Goal: Transaction & Acquisition: Purchase product/service

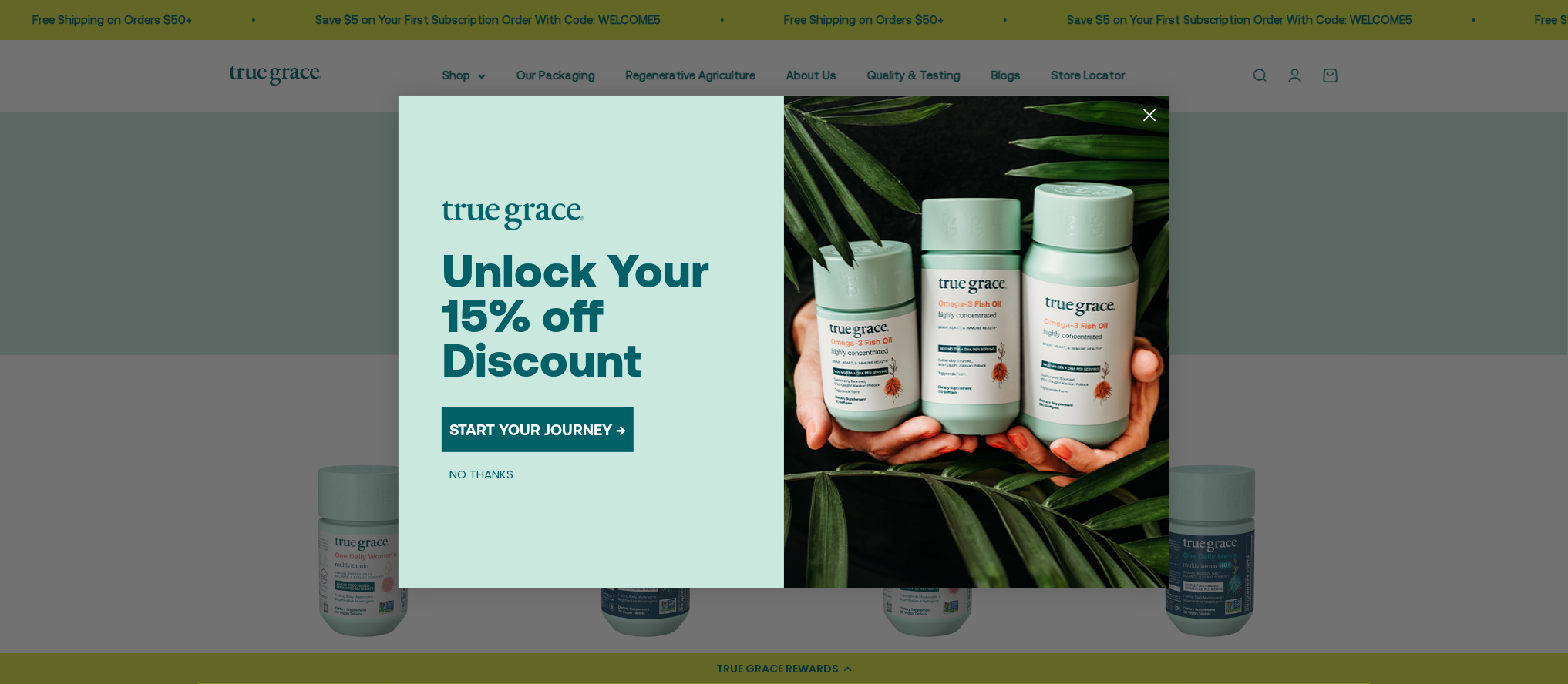
click at [1148, 114] on circle "Close dialog" at bounding box center [1150, 115] width 25 height 25
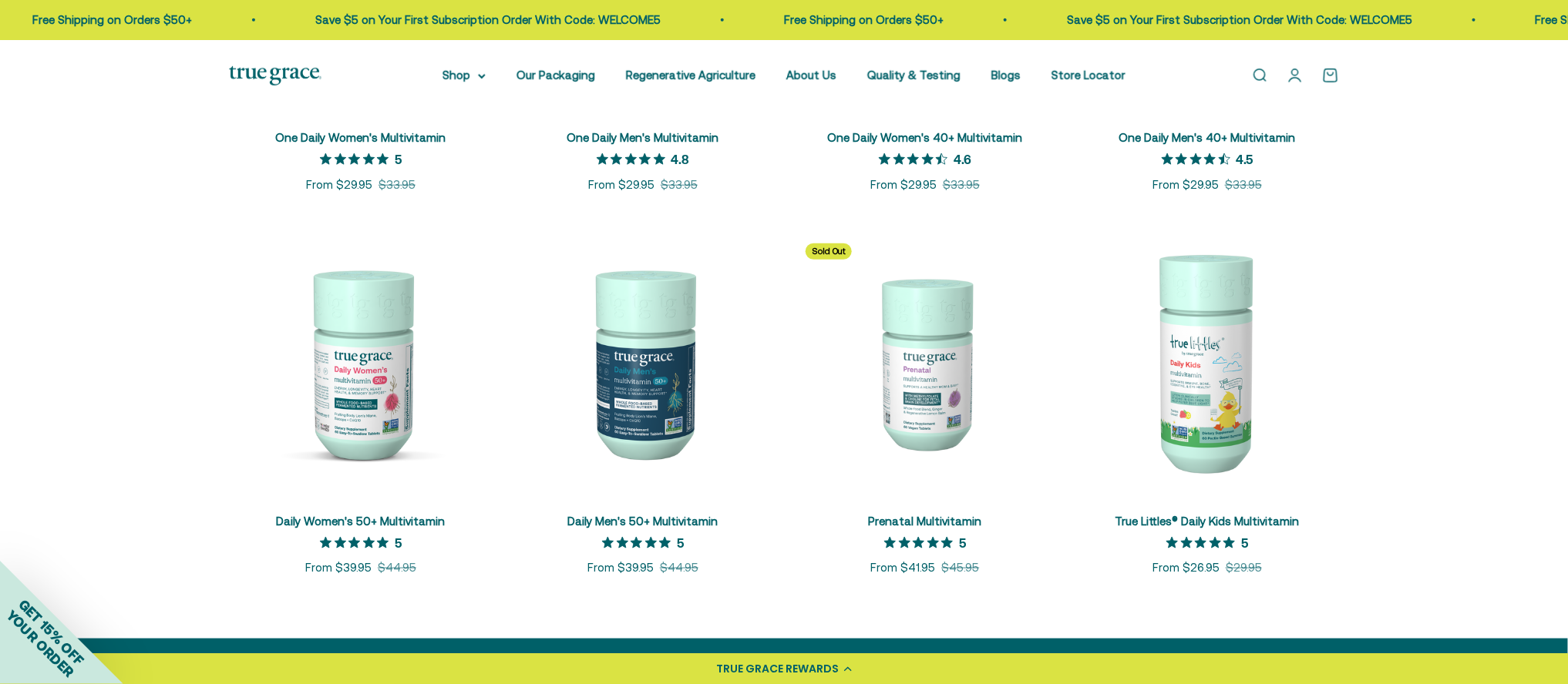
scroll to position [571, 0]
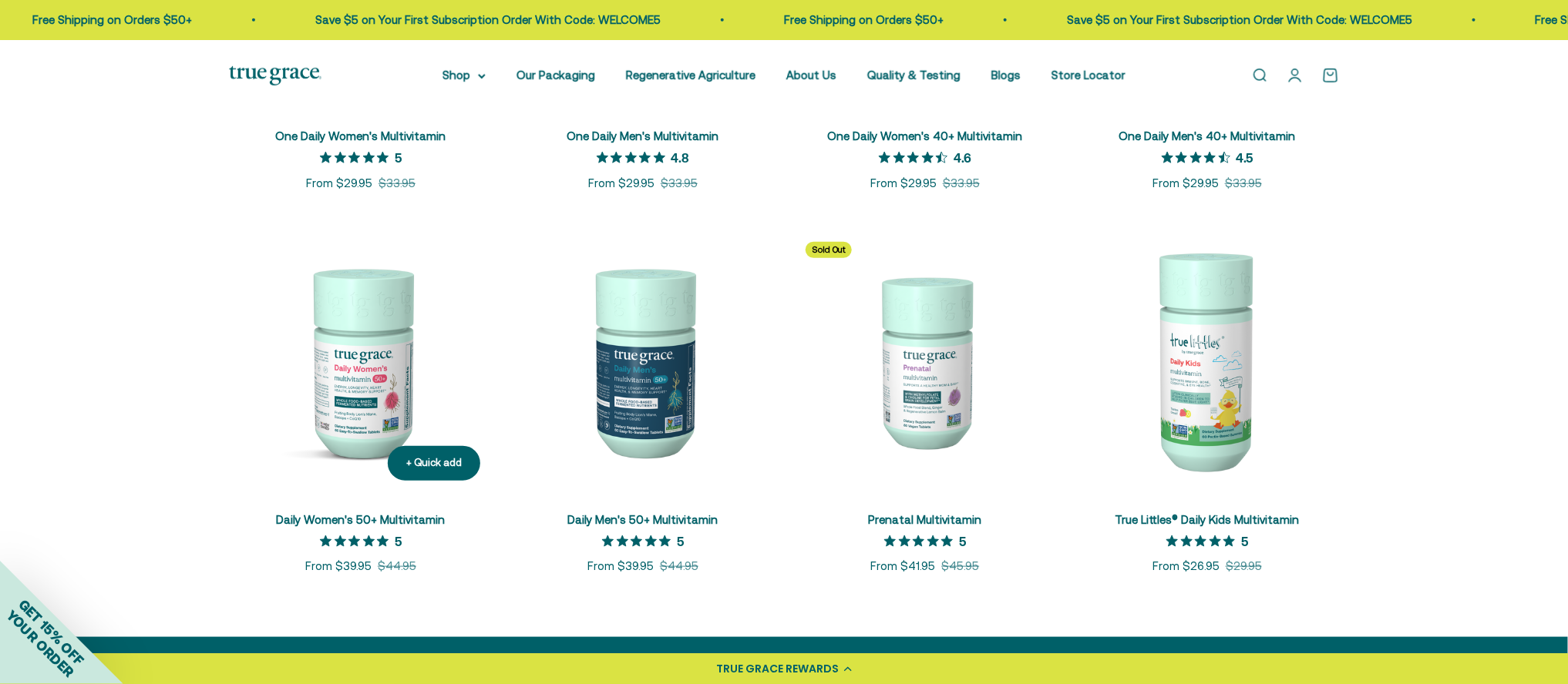
click at [341, 399] on img at bounding box center [360, 361] width 264 height 264
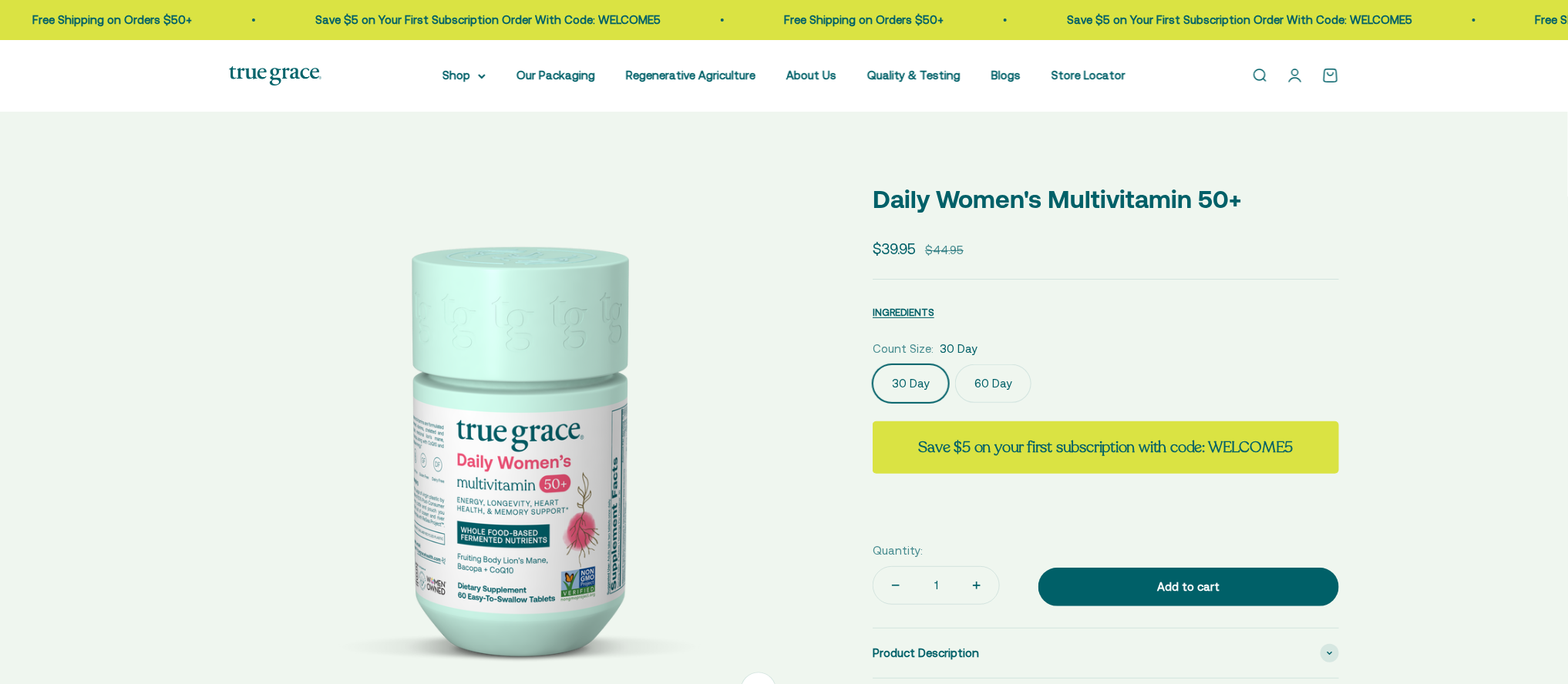
select select "3"
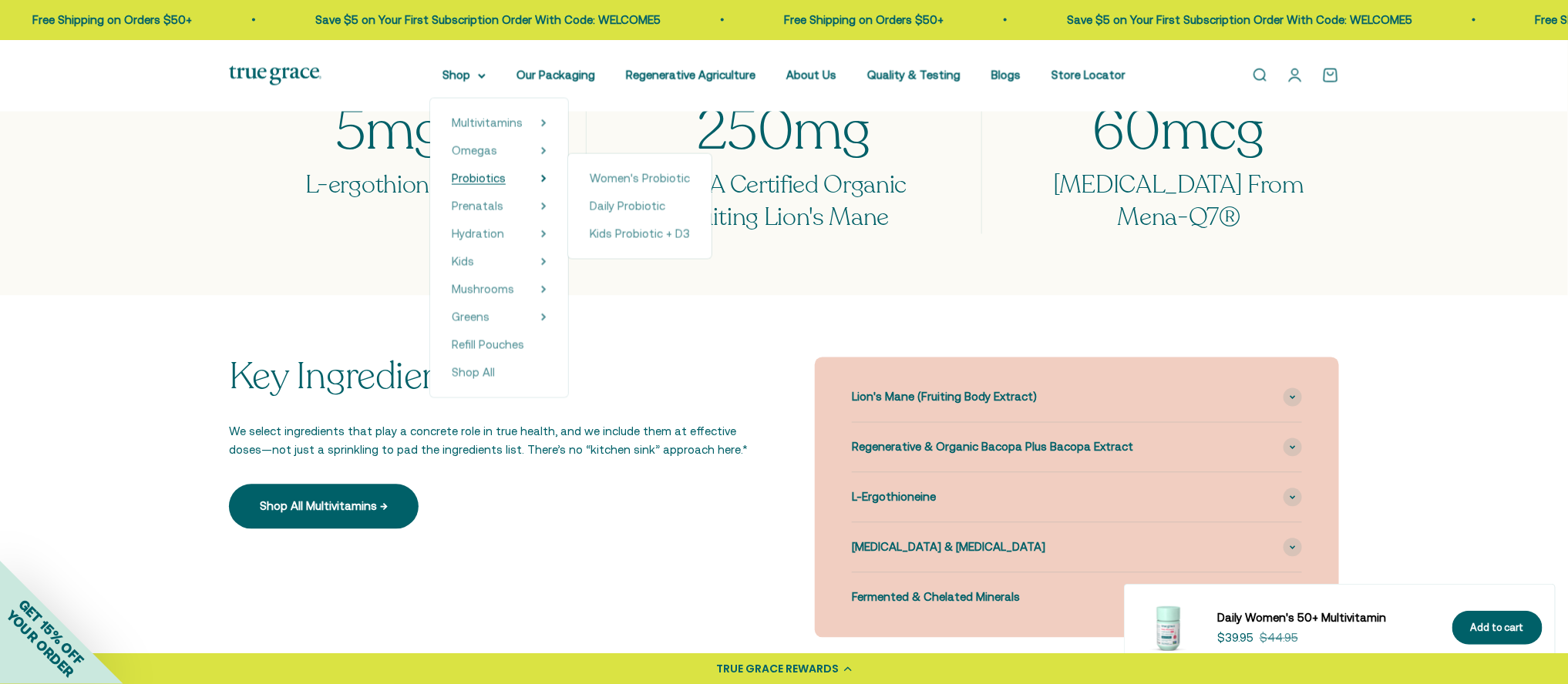
scroll to position [1343, 0]
click at [611, 177] on span "Women's Probiotic" at bounding box center [639, 178] width 100 height 13
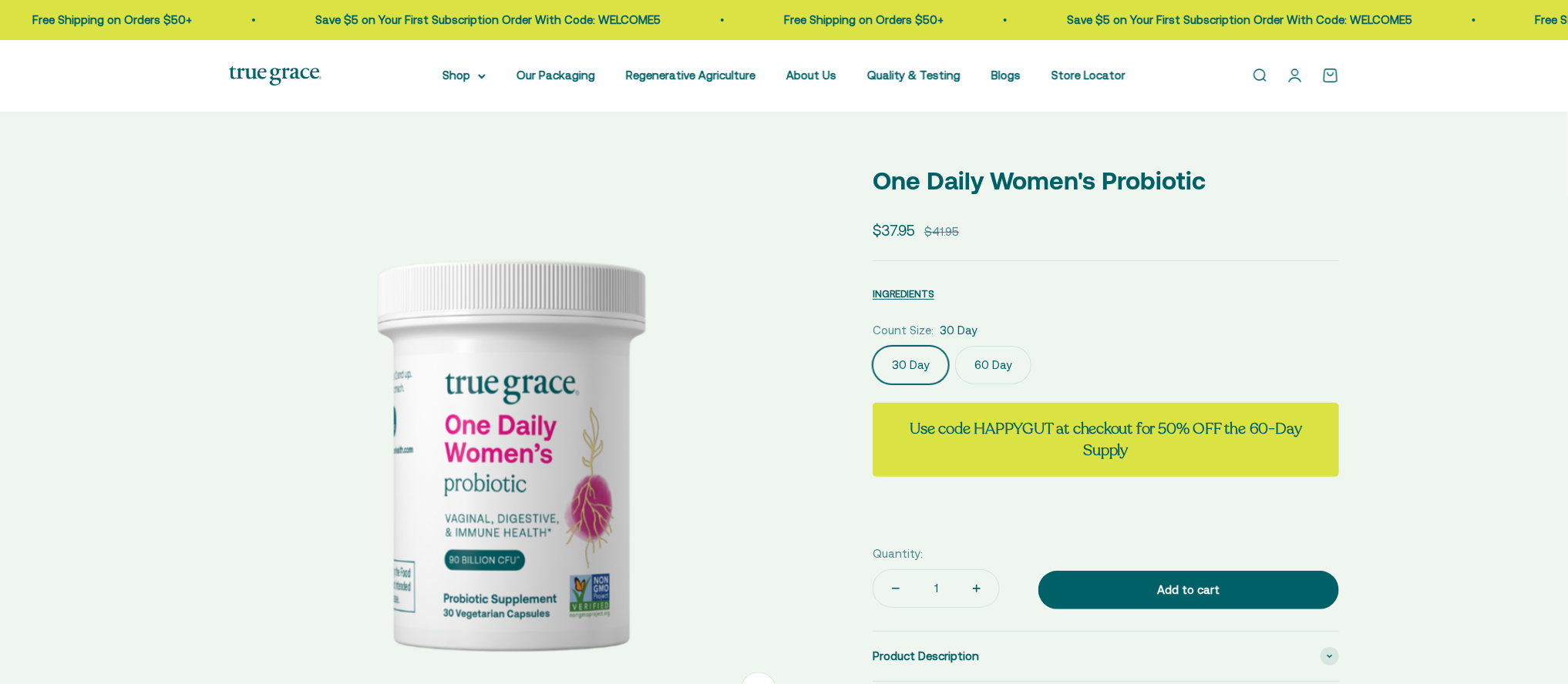
select select "3"
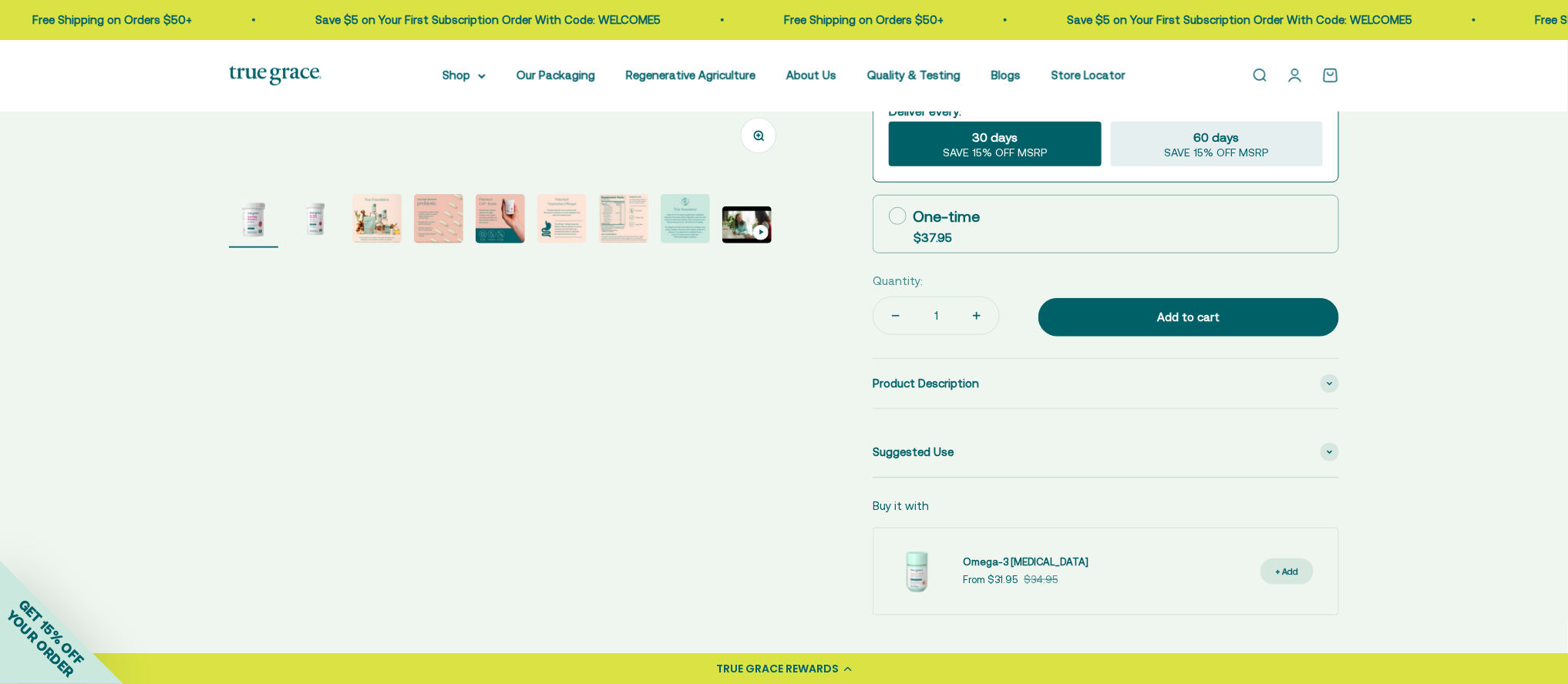
scroll to position [559, 0]
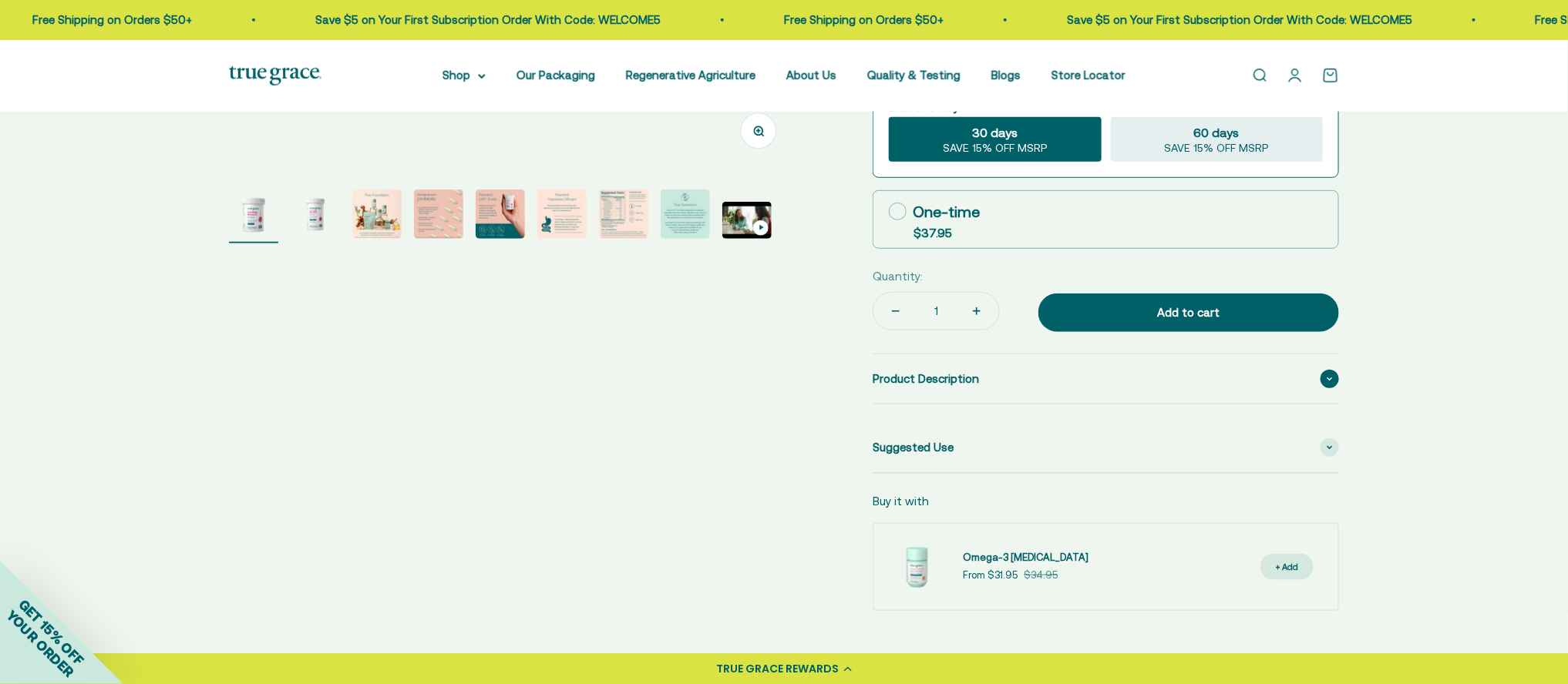
click at [982, 377] on div "Product Description" at bounding box center [1106, 379] width 466 height 49
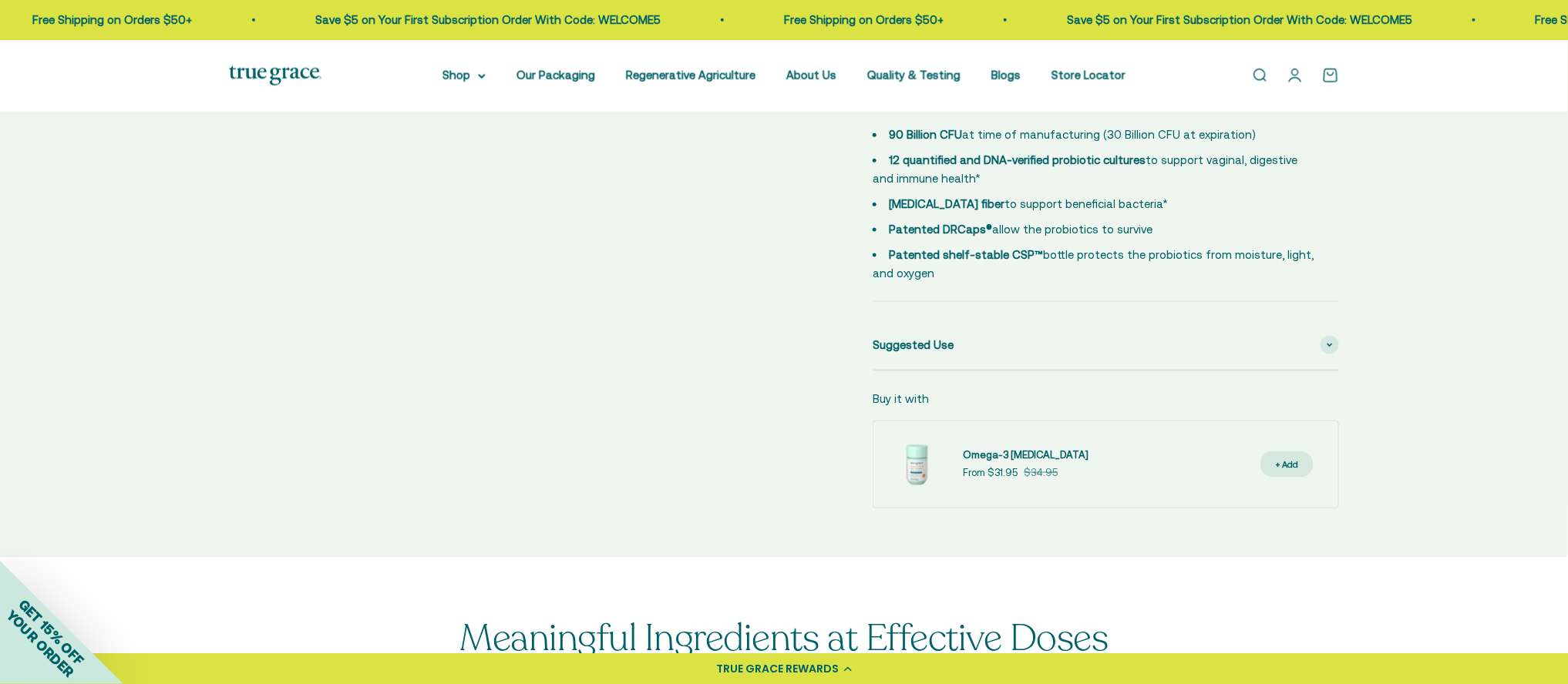
scroll to position [867, 0]
click at [1309, 339] on div "Suggested Use" at bounding box center [1106, 343] width 466 height 49
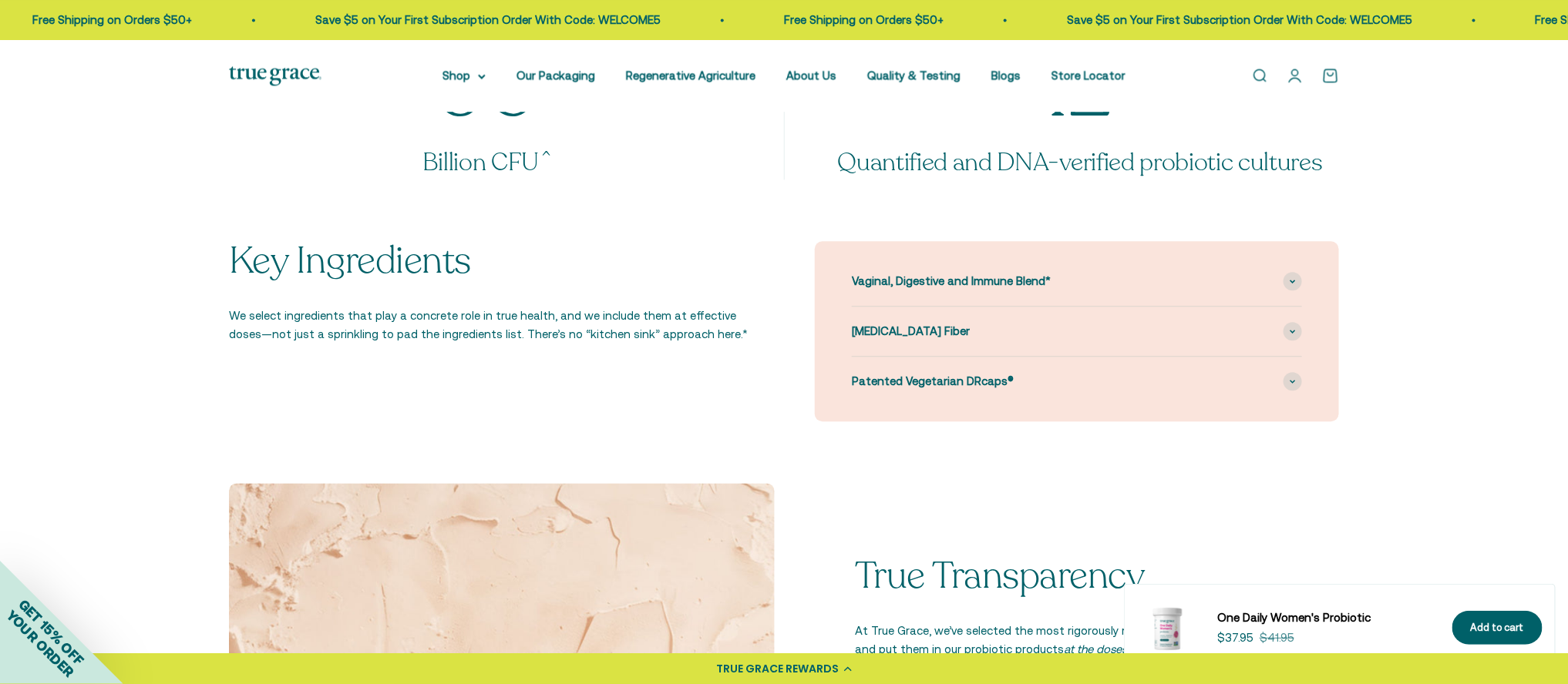
scroll to position [1595, 0]
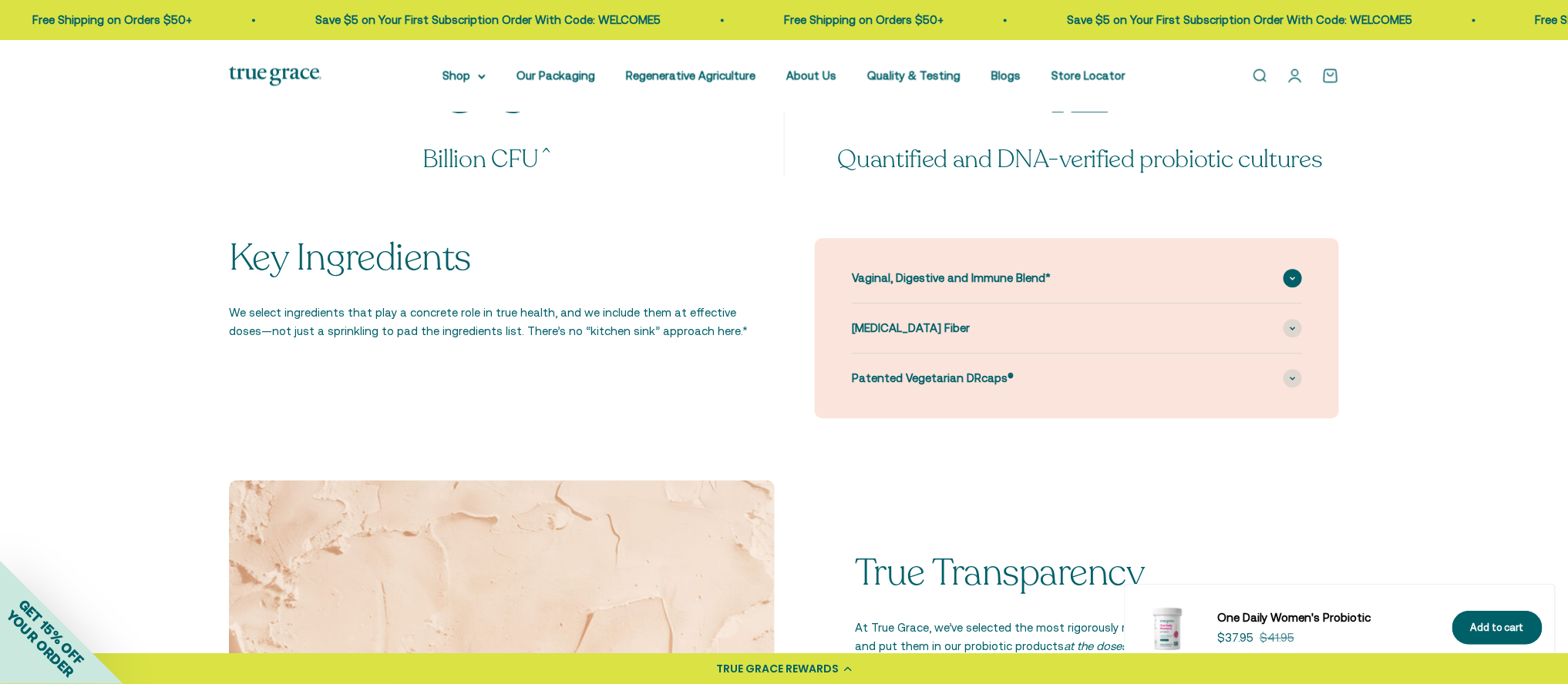
click at [987, 271] on span "Vaginal, Digestive and Immune Blend*" at bounding box center [951, 278] width 199 height 19
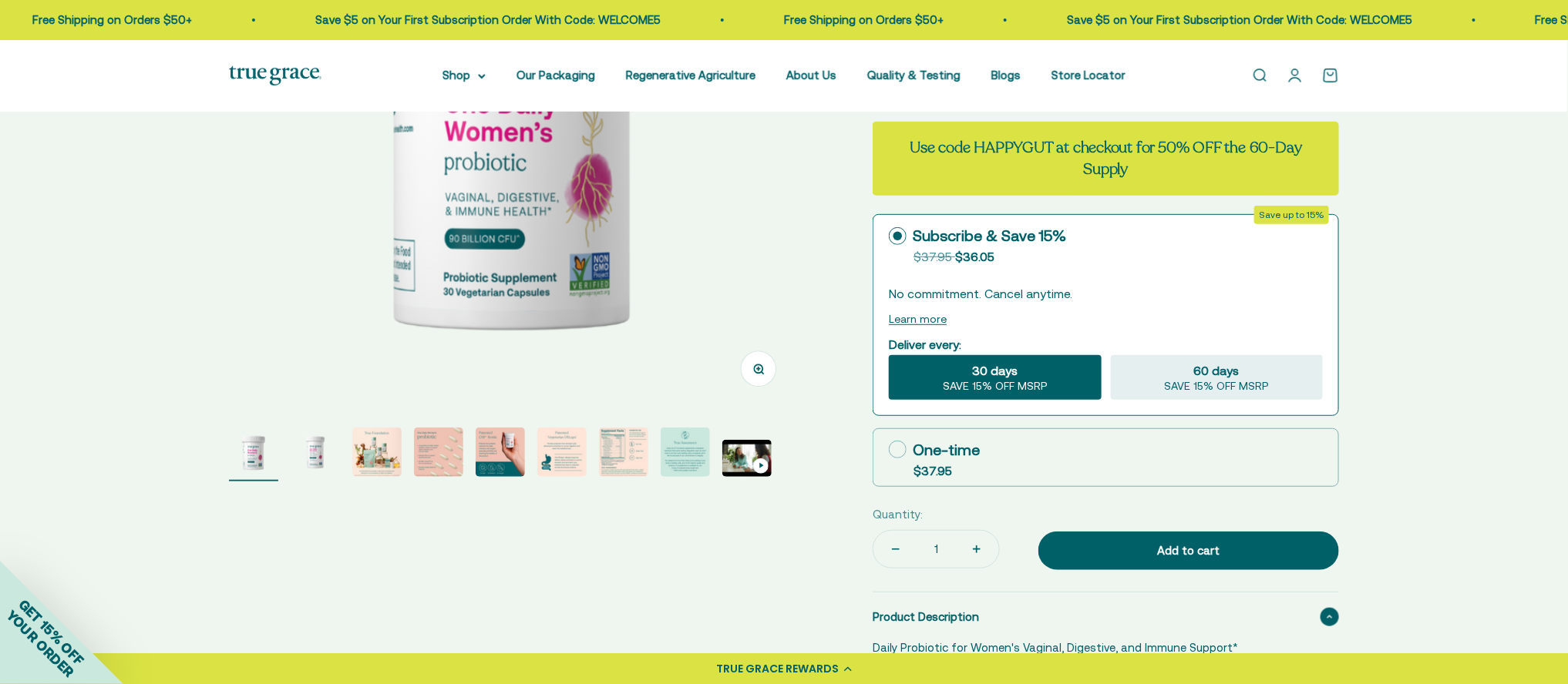
scroll to position [320, 0]
click at [1182, 375] on div "60 days SAVE 15% OFF MSRP" at bounding box center [1217, 378] width 212 height 45
click at [1111, 356] on input "60 days SAVE 15% OFF MSRP" at bounding box center [1110, 355] width 1 height 1
radio input "true"
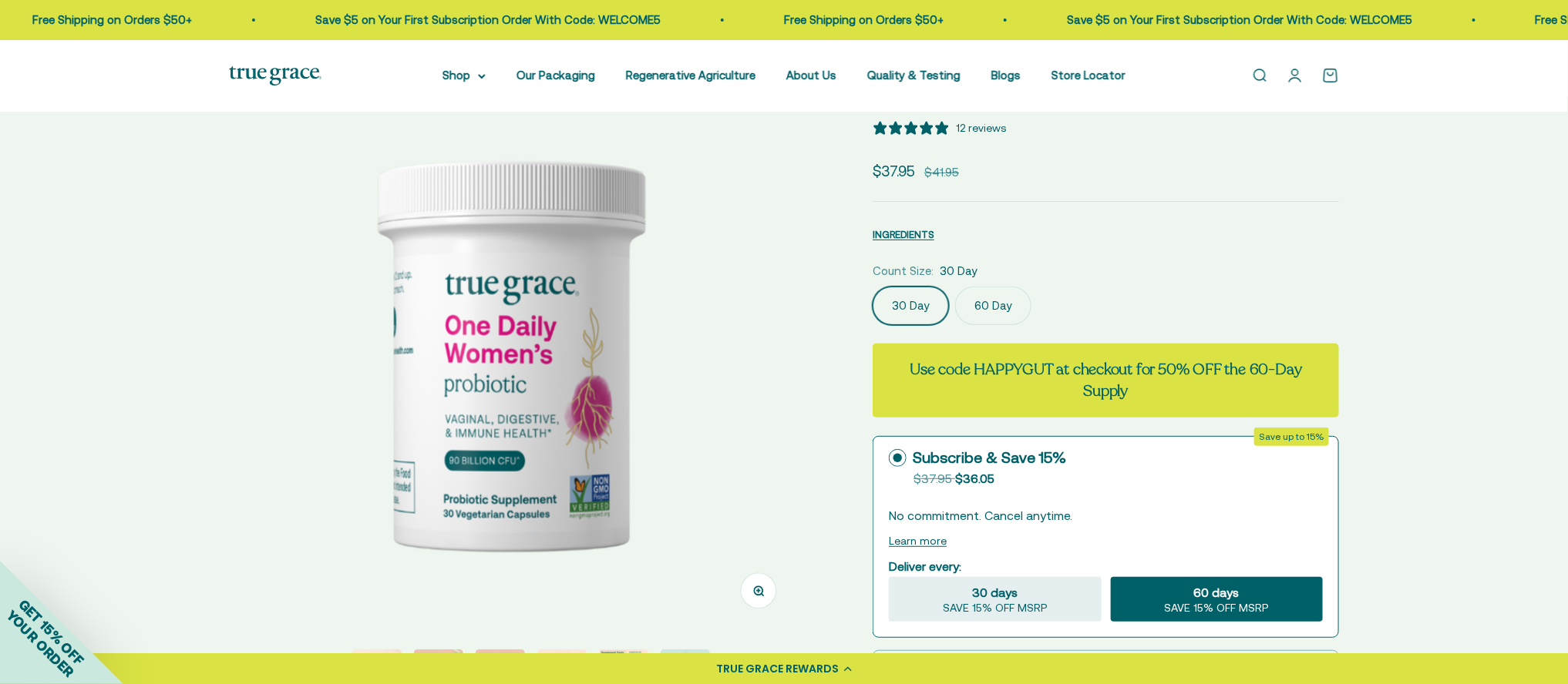
scroll to position [92, 0]
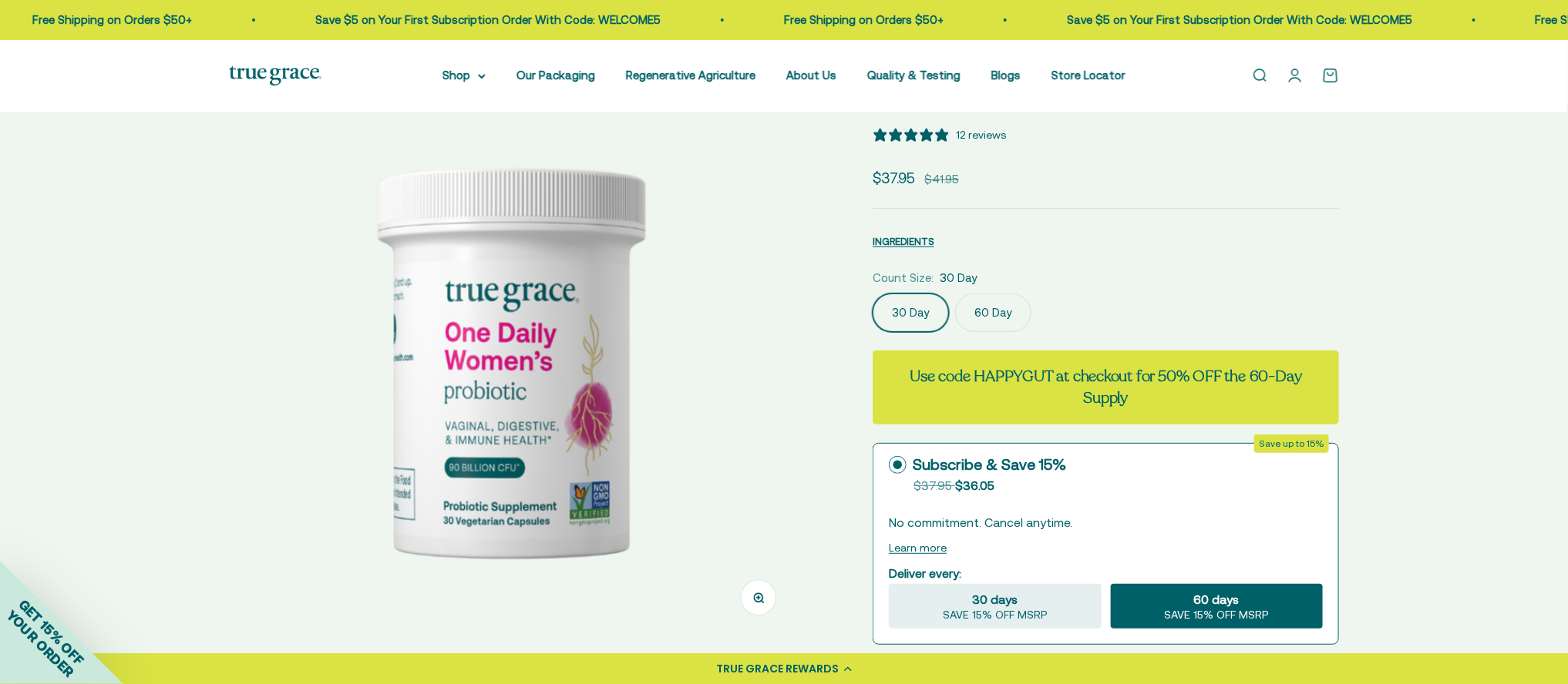
click at [996, 307] on label "60 Day" at bounding box center [993, 312] width 76 height 38
click at [873, 293] on input "60 Day" at bounding box center [872, 292] width 1 height 1
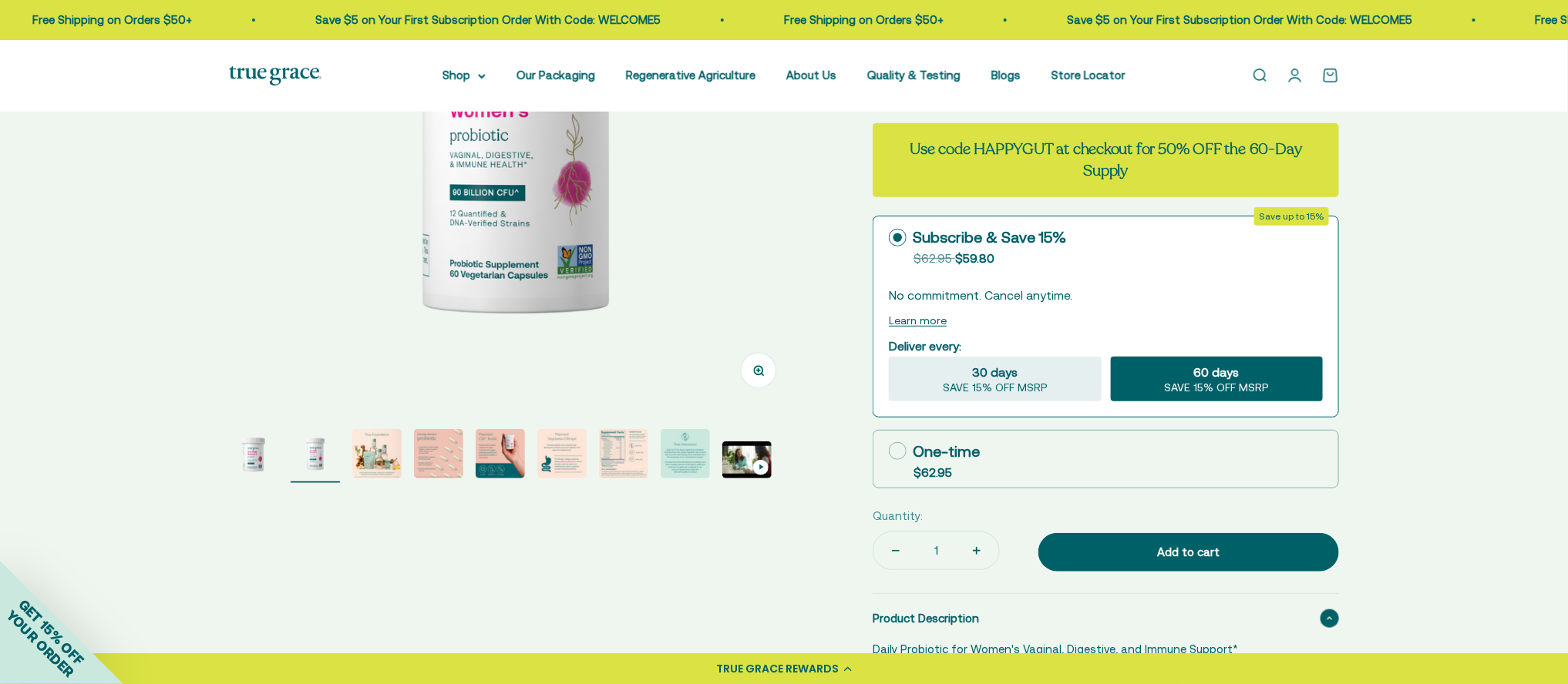
scroll to position [324, 0]
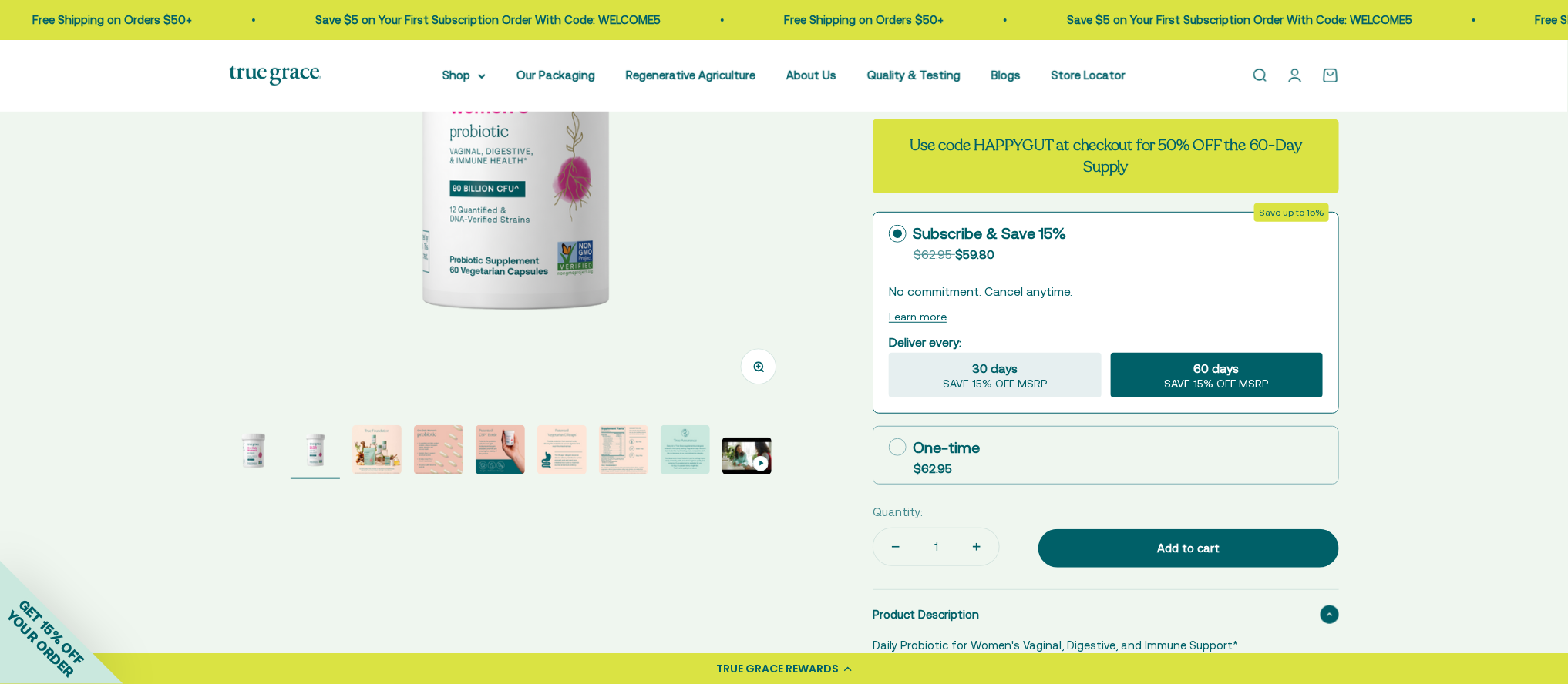
drag, startPoint x: 901, startPoint y: 445, endPoint x: 890, endPoint y: 455, distance: 14.9
click at [901, 445] on icon at bounding box center [897, 447] width 18 height 18
click at [889, 447] on input "One-time $62.95" at bounding box center [888, 447] width 1 height 1
radio input "true"
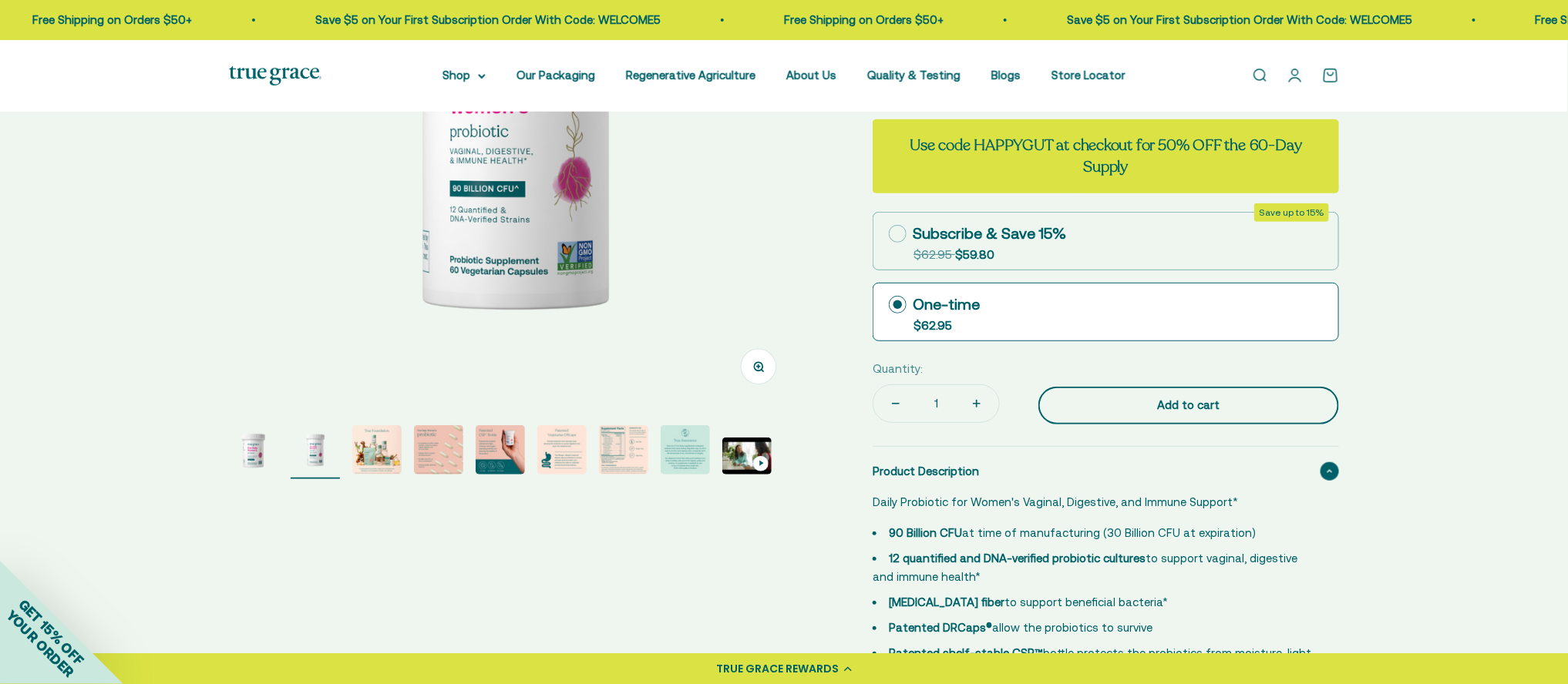
click at [1177, 405] on div "Add to cart" at bounding box center [1189, 405] width 239 height 19
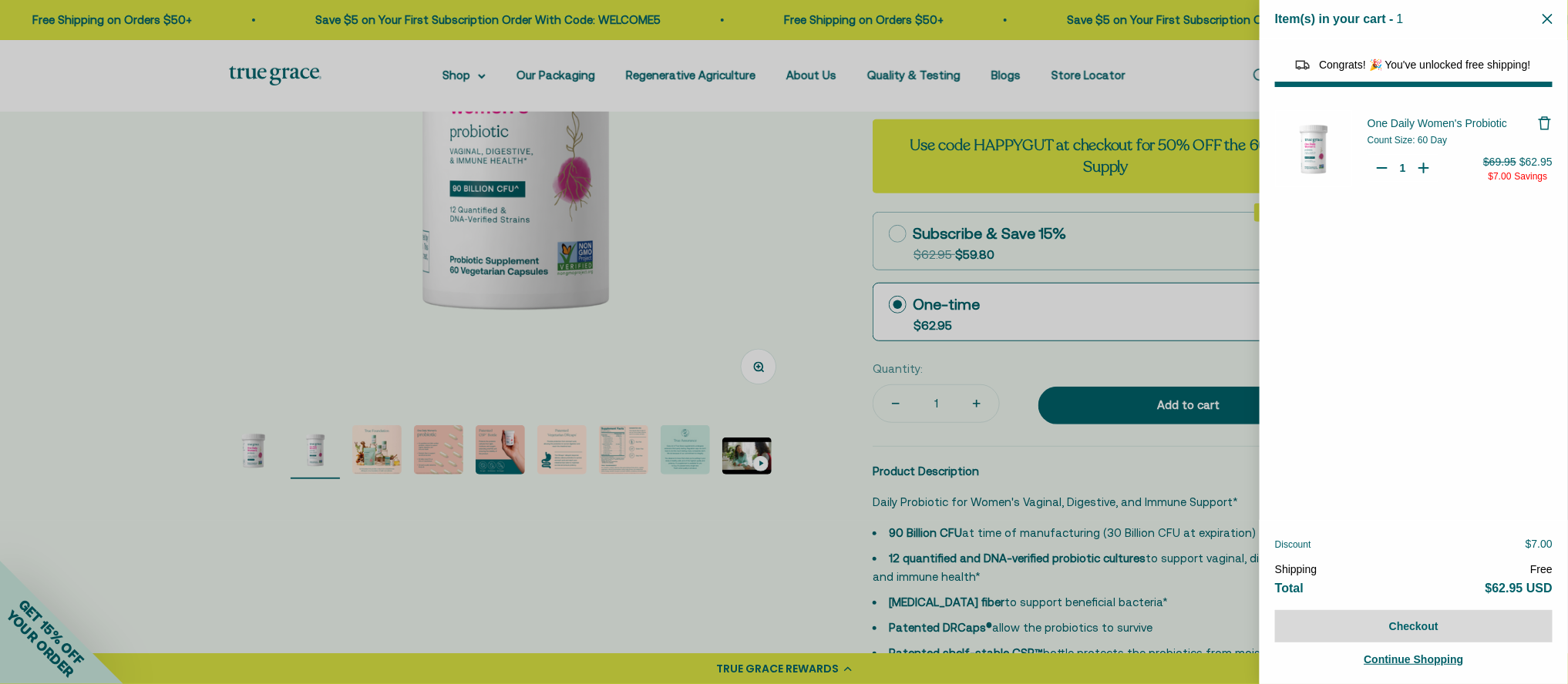
select select "40058346897600"
select select "46284026183894"
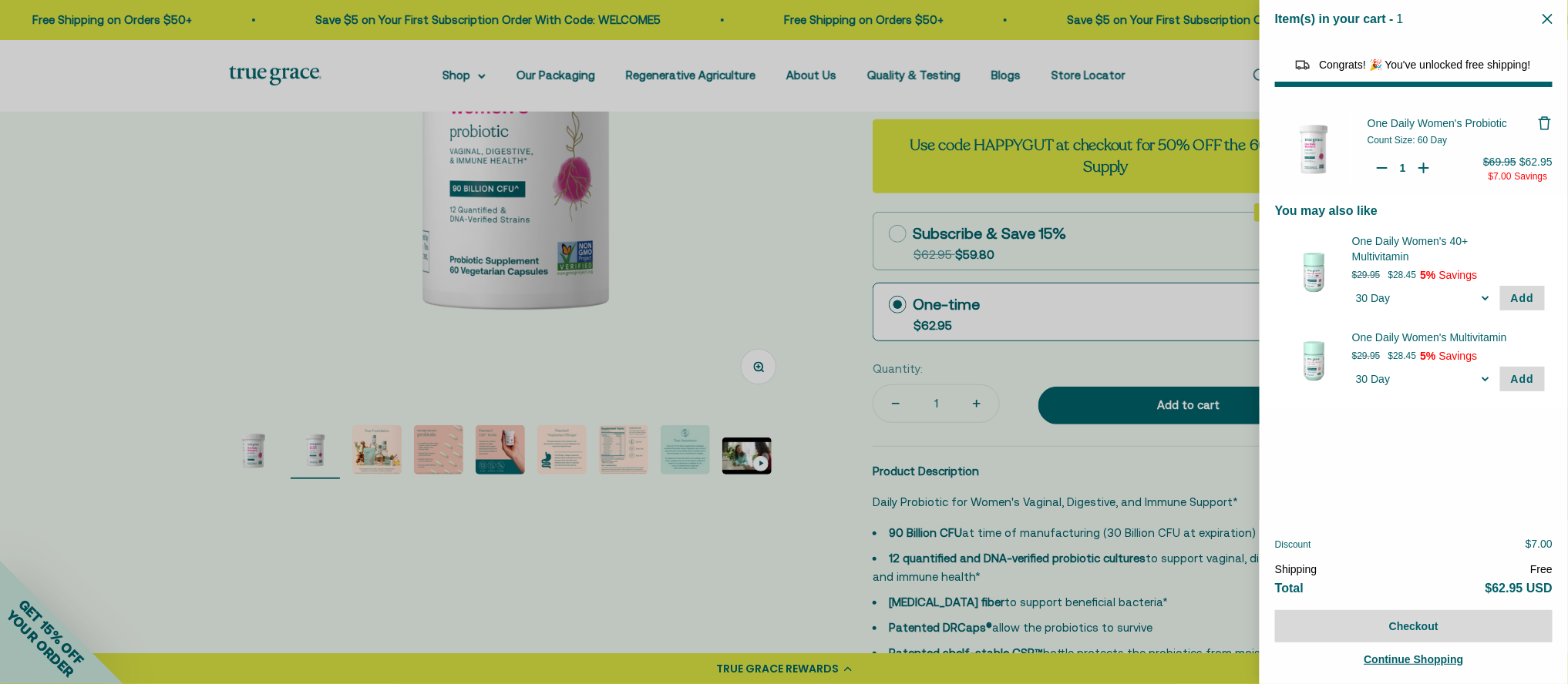
click at [474, 75] on div at bounding box center [784, 342] width 1568 height 684
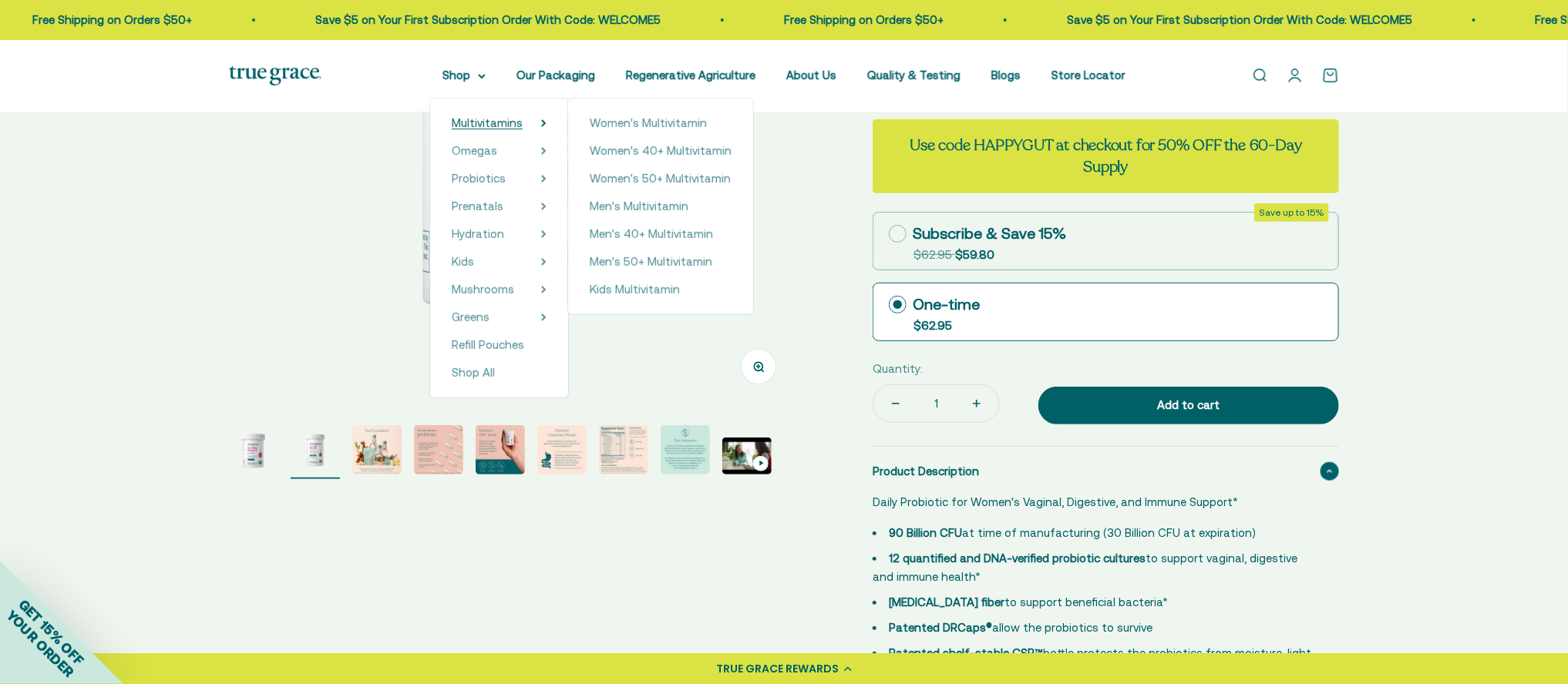
click at [490, 120] on span "Multivitamins" at bounding box center [488, 122] width 71 height 13
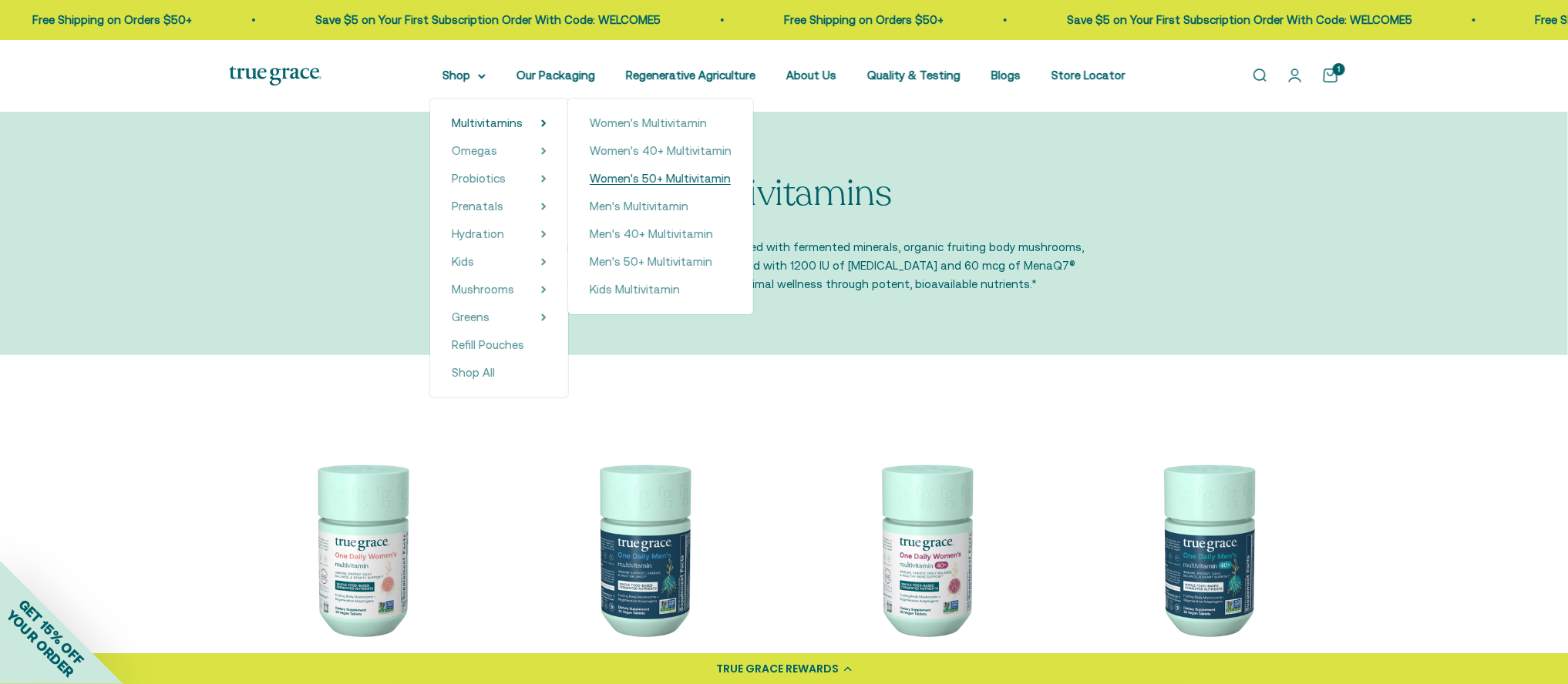
click at [649, 179] on span "Women's 50+ Multivitamin" at bounding box center [660, 178] width 141 height 13
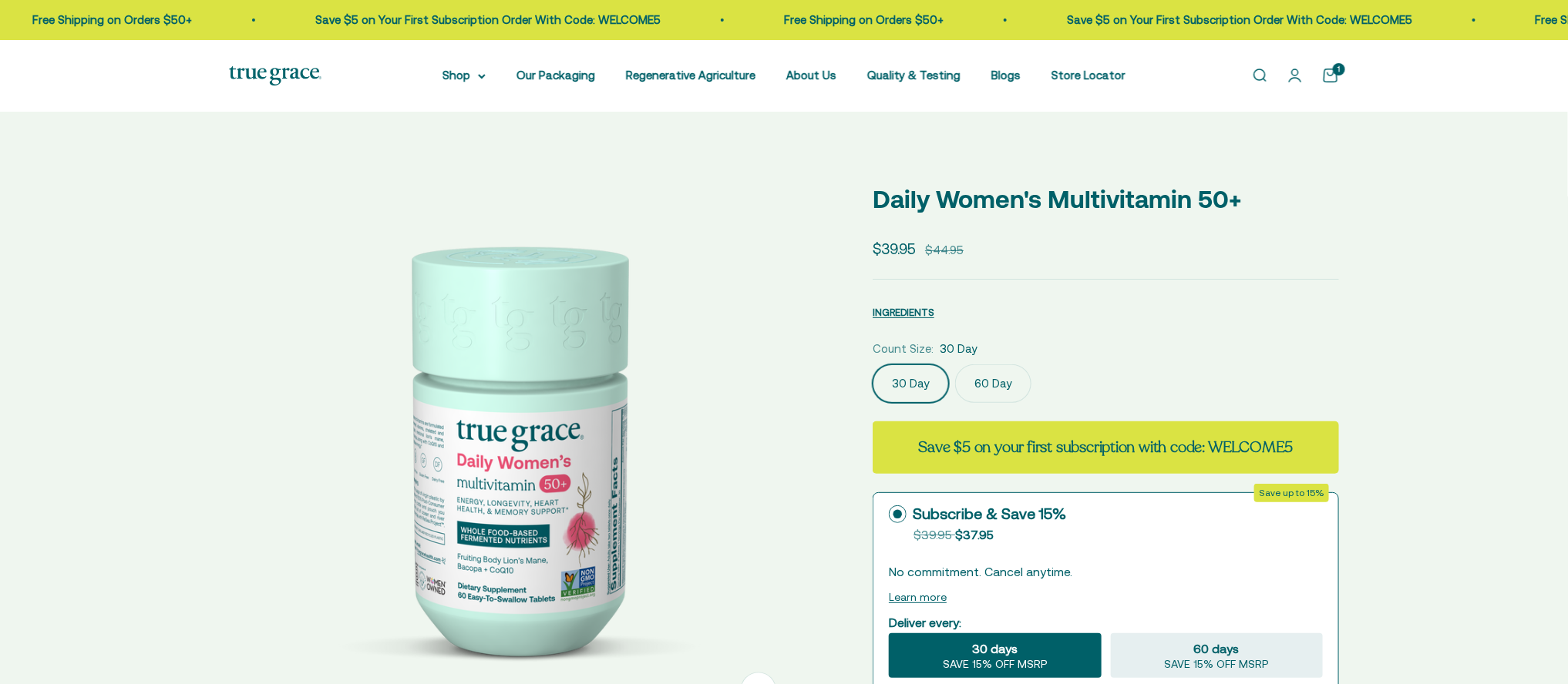
select select "3"
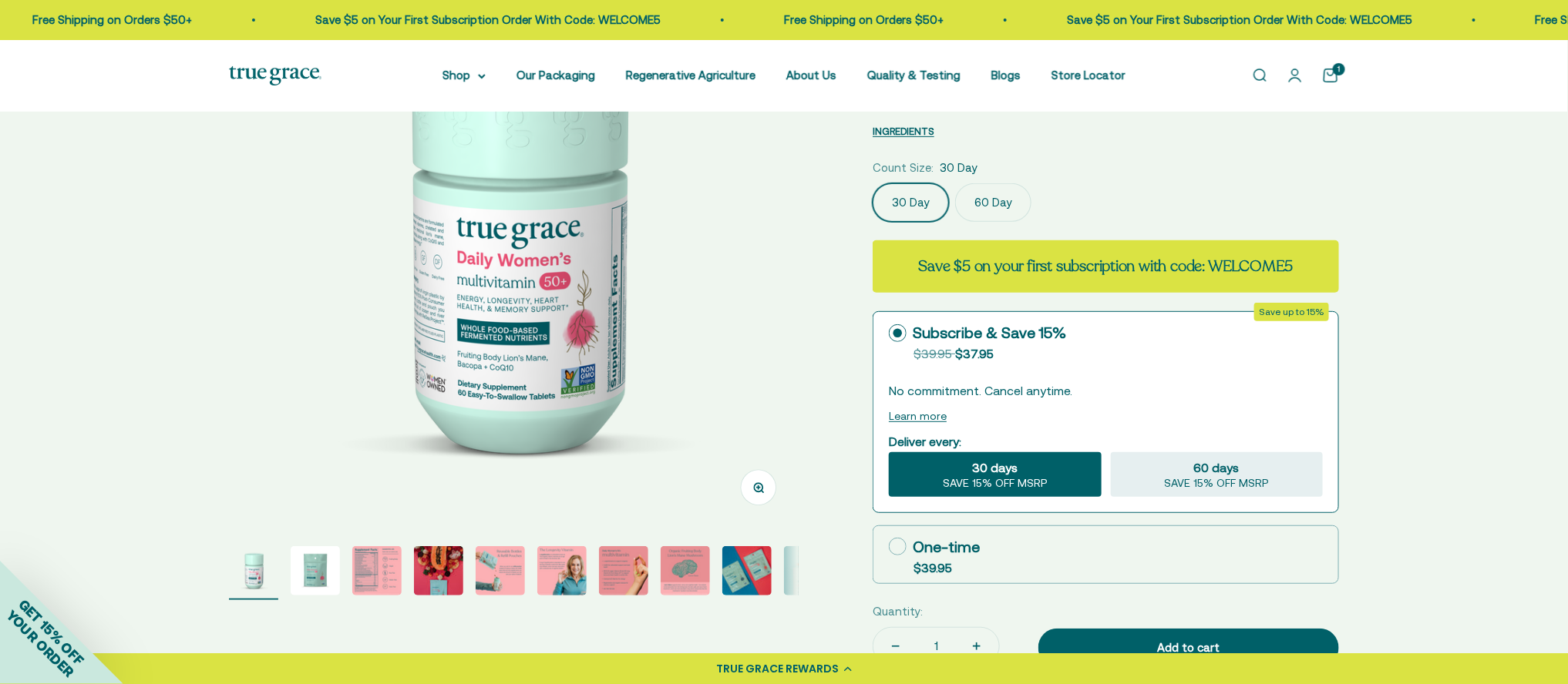
scroll to position [216, 0]
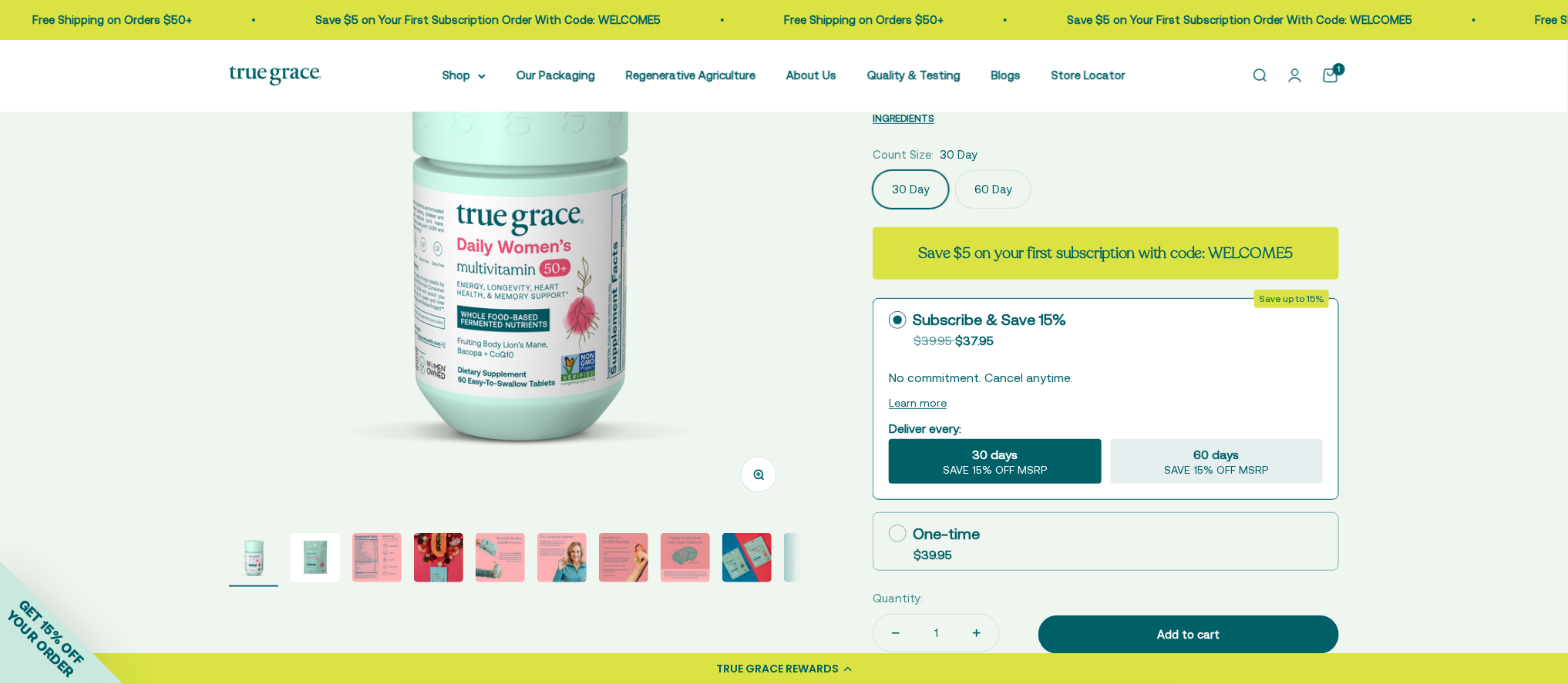
click at [895, 533] on icon at bounding box center [897, 533] width 18 height 18
click at [889, 533] on input "One-time $39.95" at bounding box center [888, 533] width 1 height 1
radio input "true"
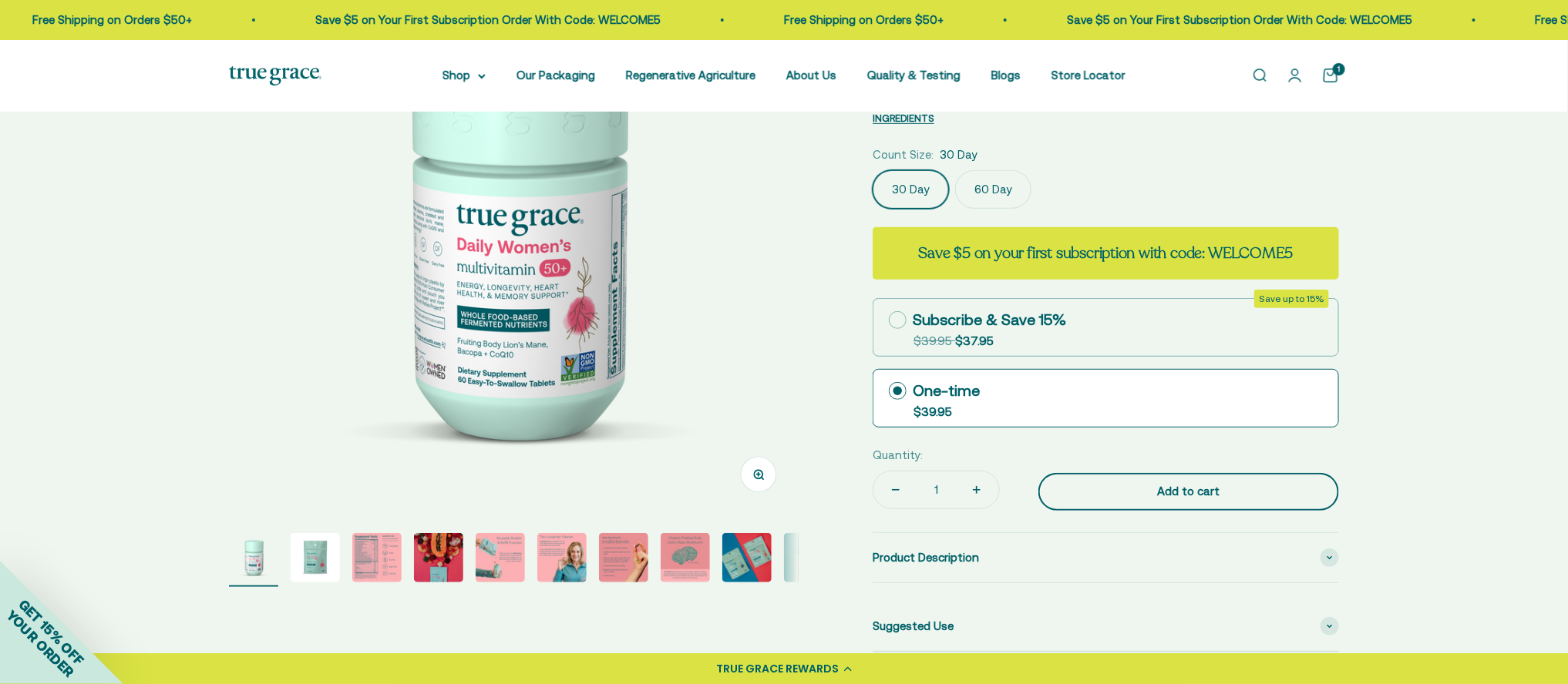
click at [1199, 493] on div "Add to cart" at bounding box center [1189, 492] width 239 height 19
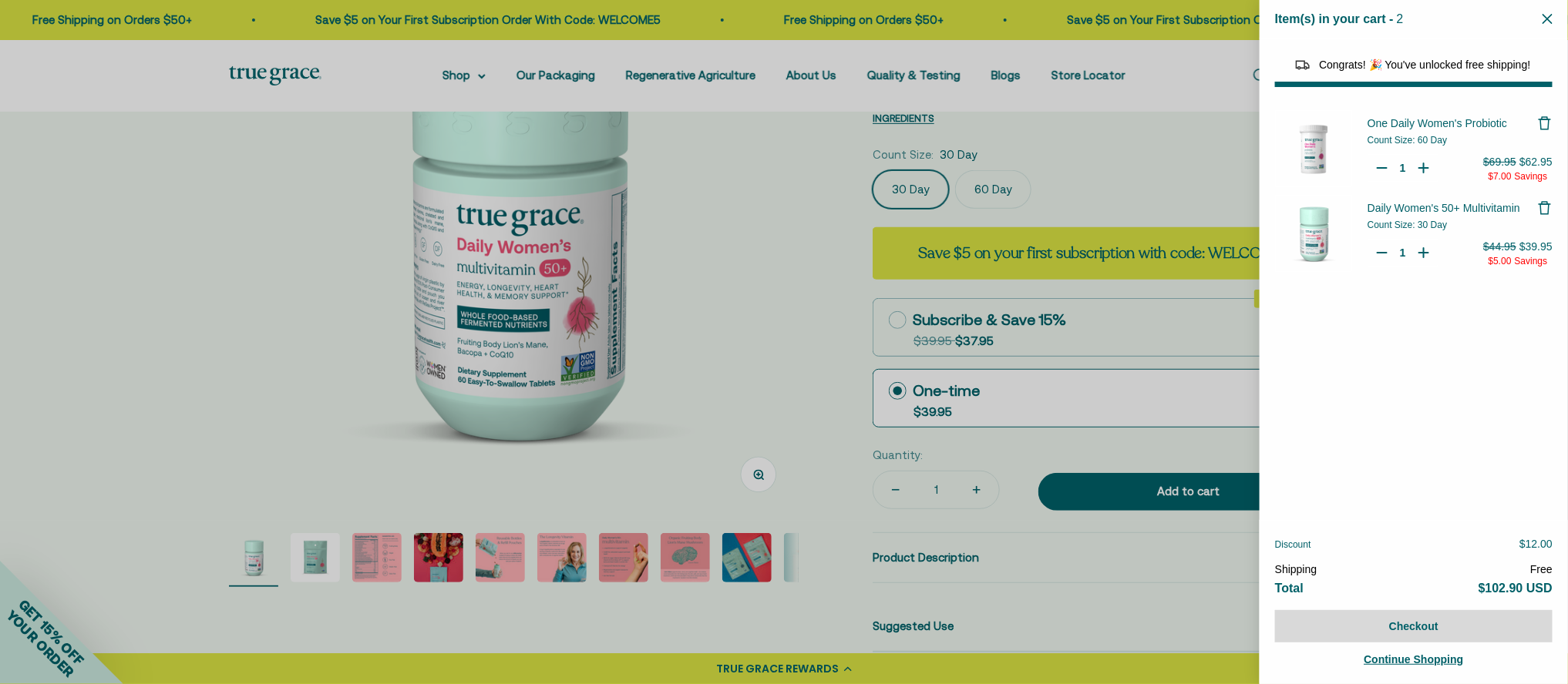
select select "40058346897600"
select select "46284026183894"
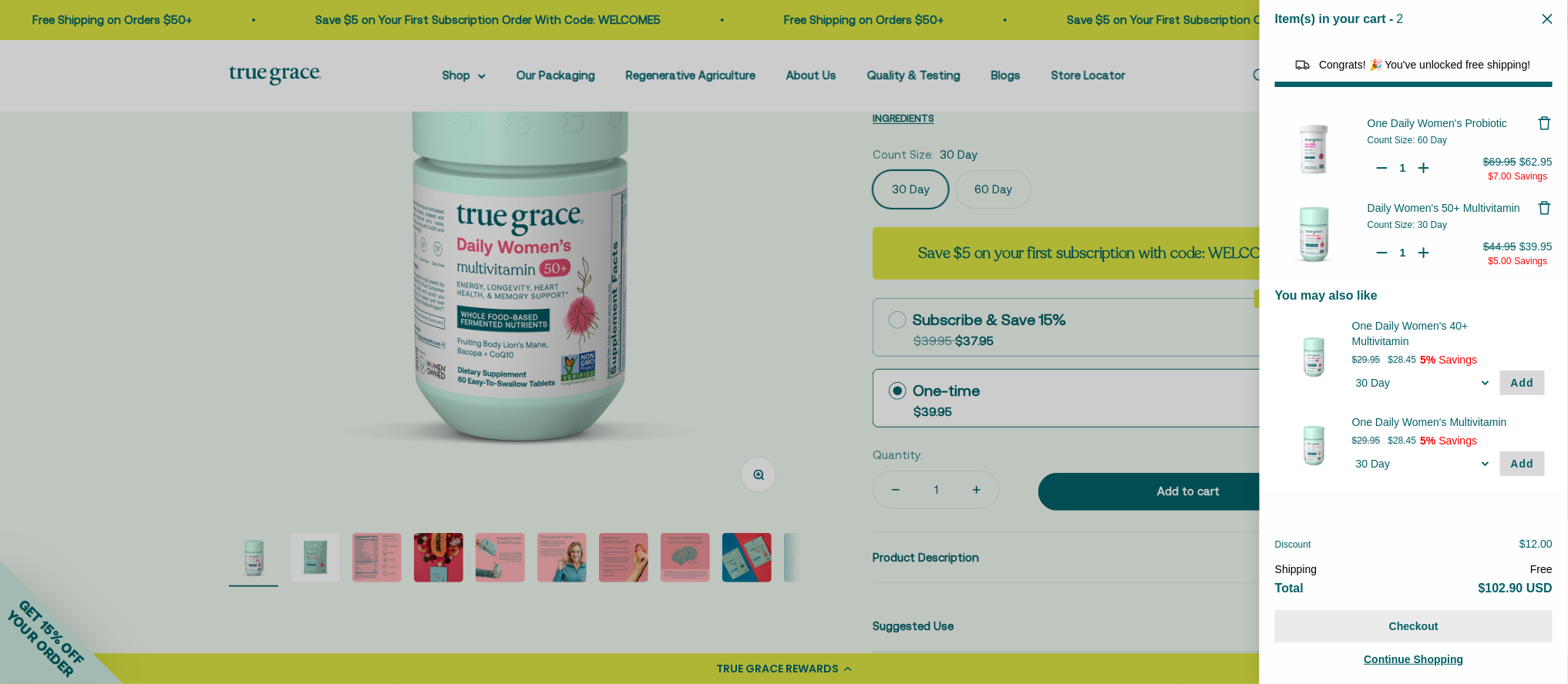
click at [1431, 627] on button "Checkout" at bounding box center [1414, 626] width 277 height 32
